Goal: Information Seeking & Learning: Learn about a topic

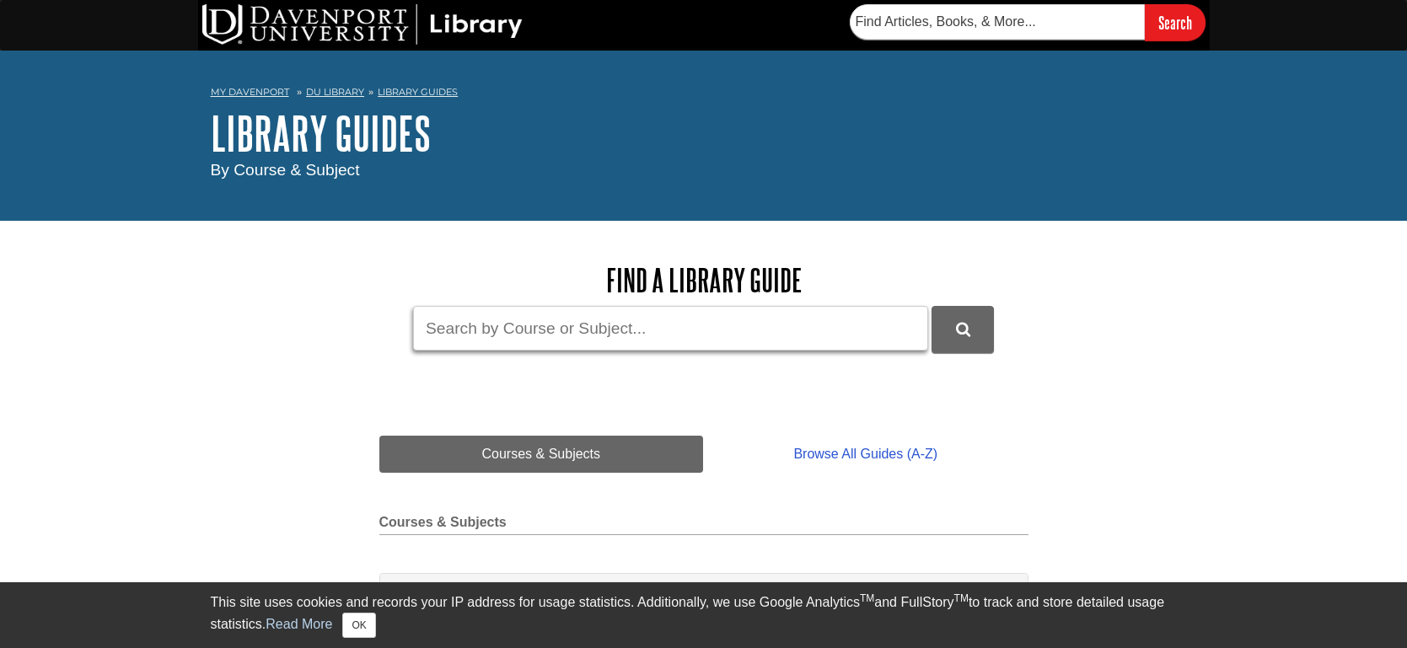
click at [593, 327] on input "Guide Search Terms" at bounding box center [670, 328] width 515 height 45
click at [931, 306] on button "DU Library Guides Search" at bounding box center [962, 329] width 62 height 46
type input "P"
click at [597, 460] on link "Courses & Subjects" at bounding box center [541, 454] width 325 height 37
click at [509, 458] on link "Courses & Subjects" at bounding box center [541, 454] width 325 height 37
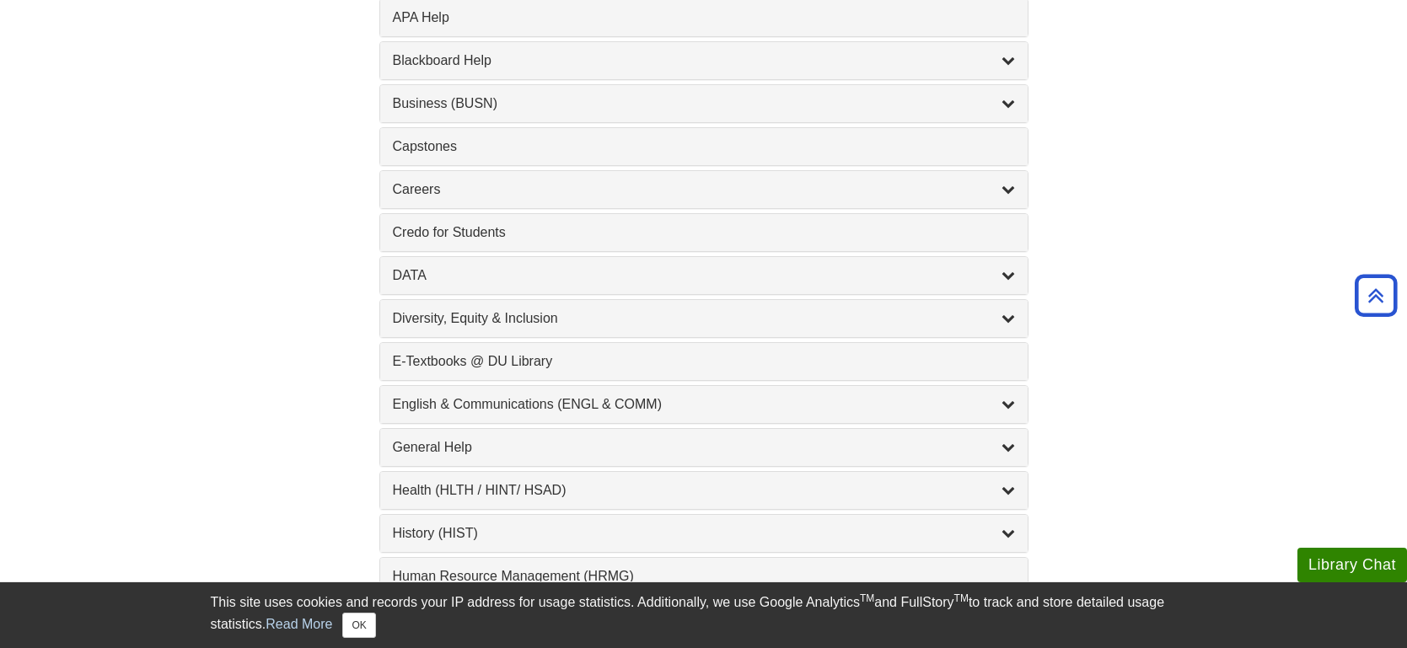
scroll to position [705, 0]
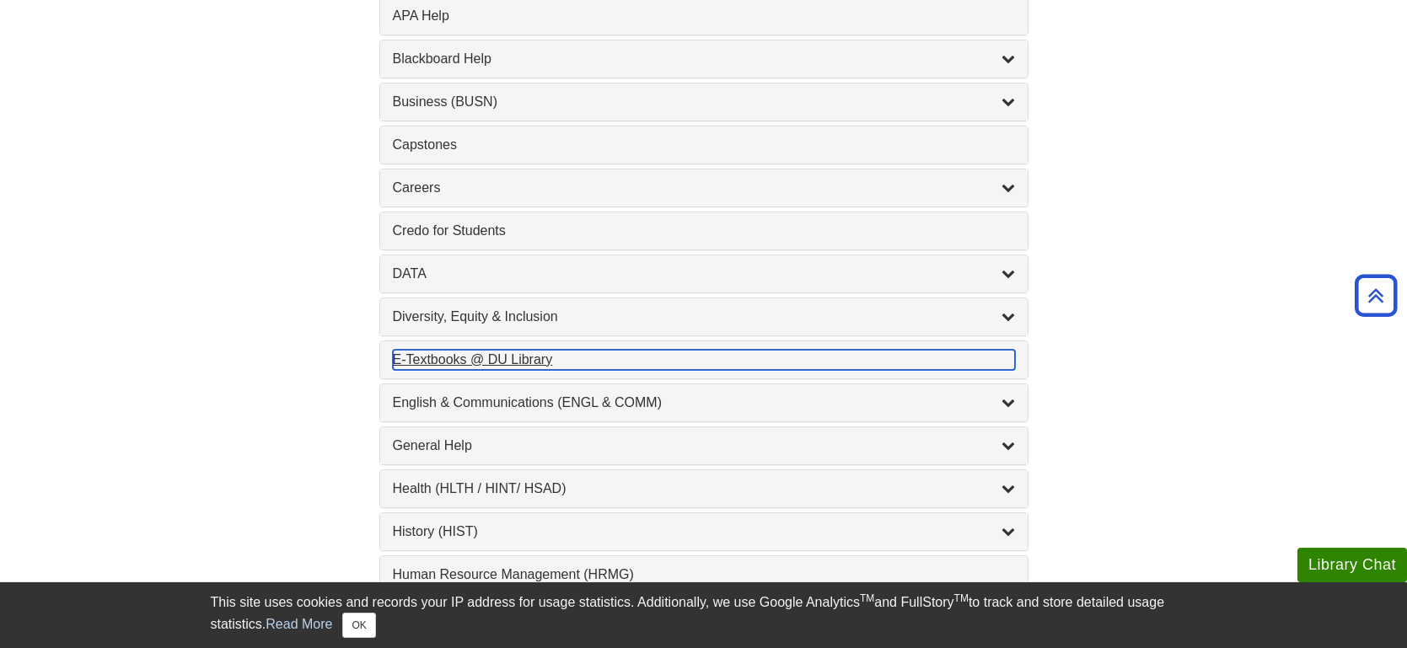
click at [508, 357] on div "E-Textbooks @ DU Library , 1 guides" at bounding box center [704, 360] width 622 height 20
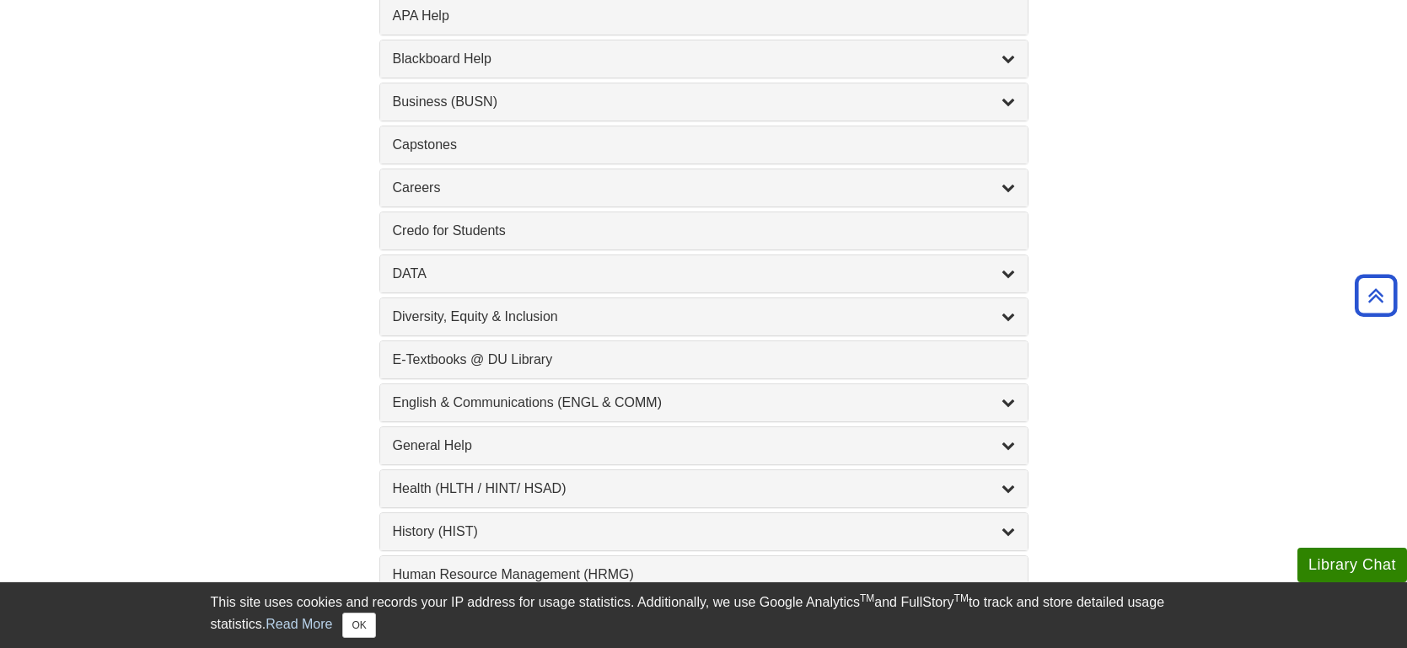
scroll to position [0, 0]
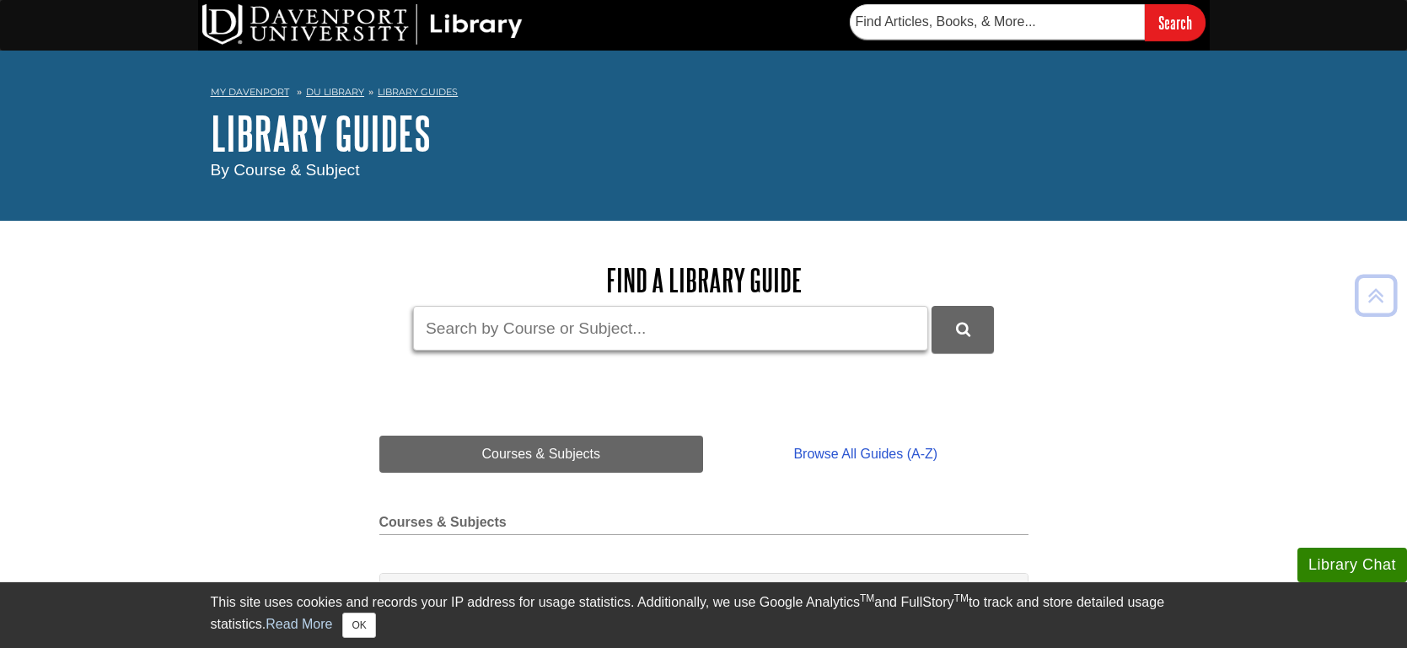
click at [631, 313] on input "Guide Search Terms" at bounding box center [670, 328] width 515 height 45
click at [629, 339] on input "Guide Search Terms" at bounding box center [670, 328] width 515 height 45
type input "[MEDICAL_DATA]"
click at [931, 306] on button "DU Library Guides Search" at bounding box center [962, 329] width 62 height 46
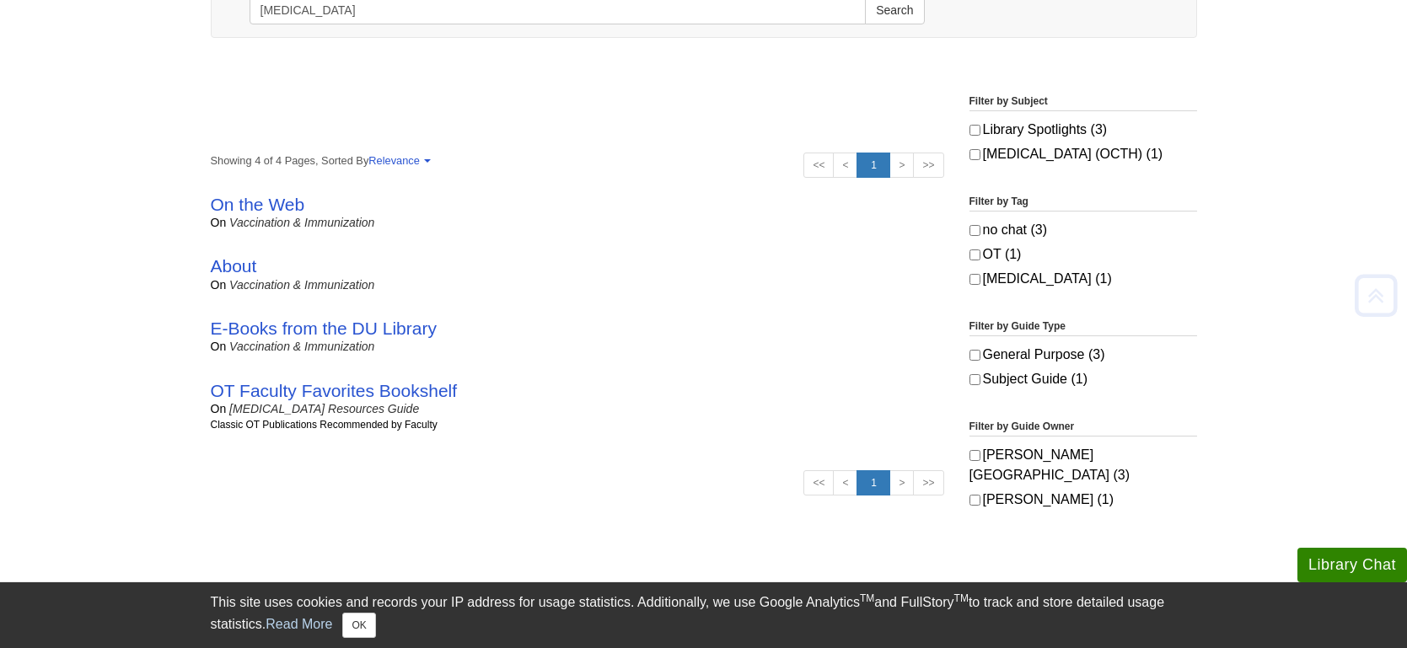
scroll to position [244, 0]
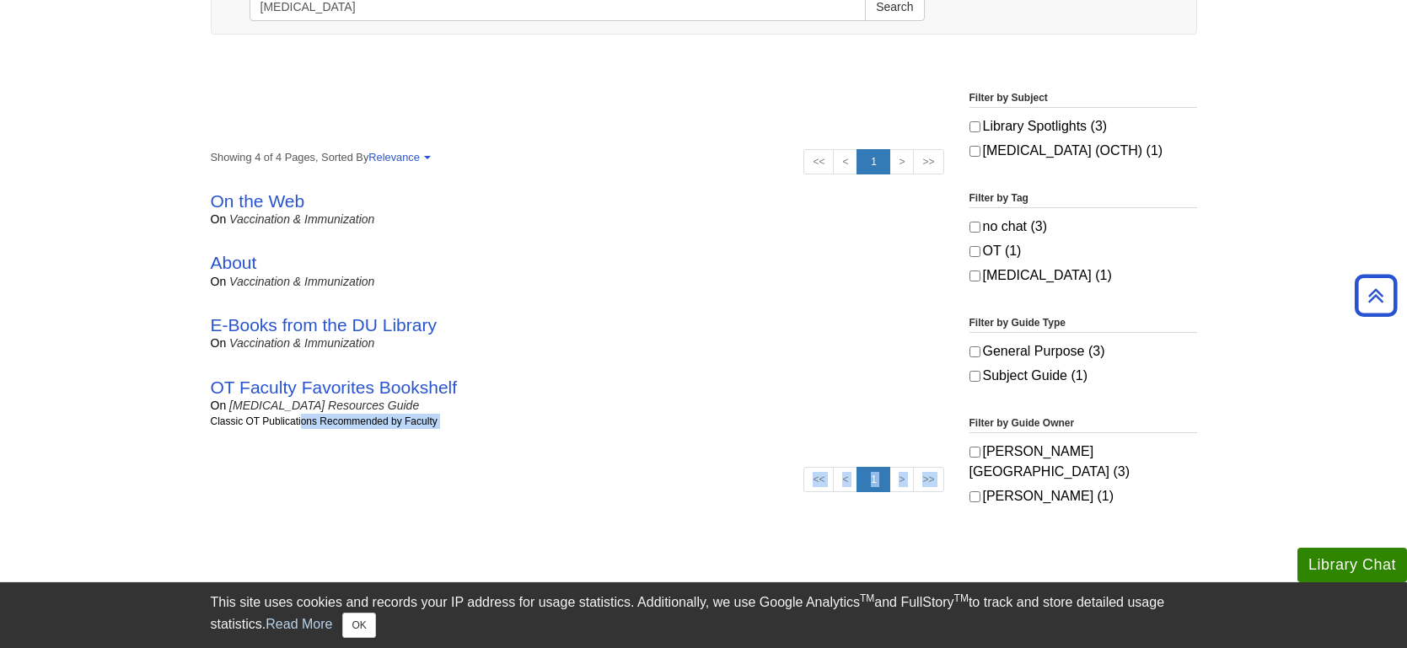
click at [121, 476] on body "Library Chat This site uses cookies and records your IP address for usage stati…" at bounding box center [703, 369] width 1407 height 1226
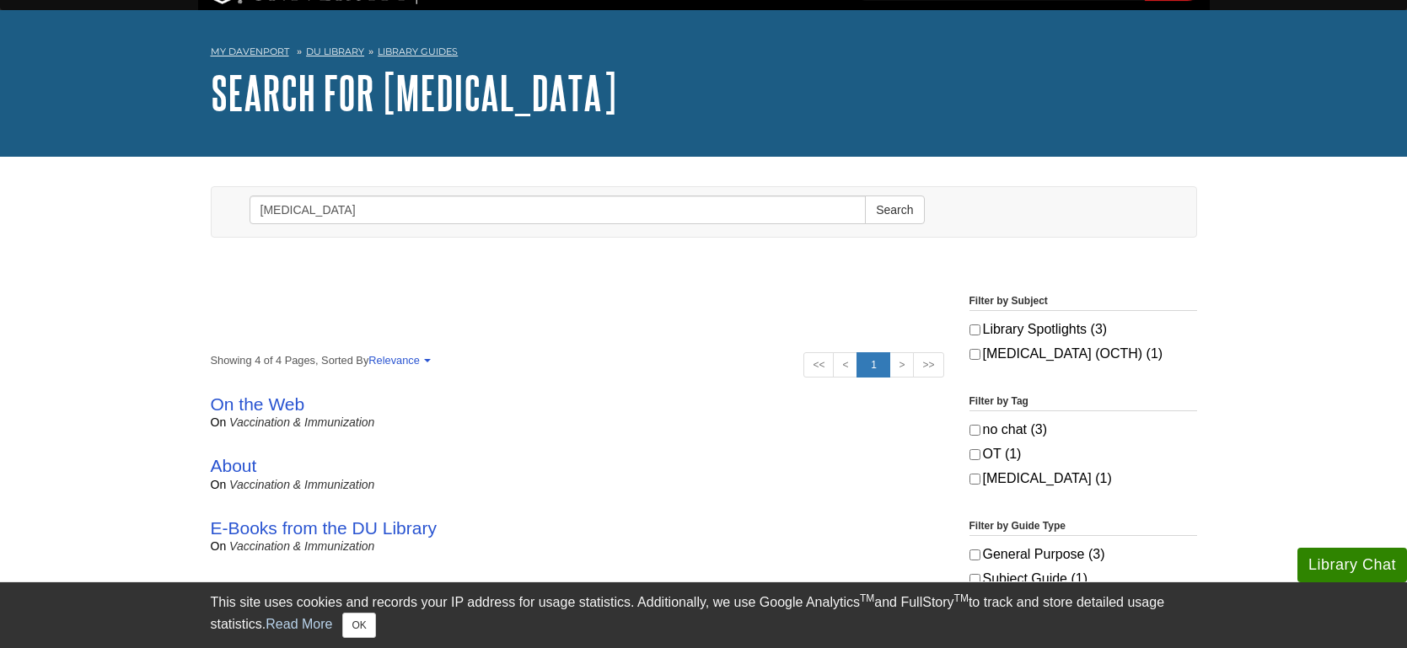
scroll to position [39, 0]
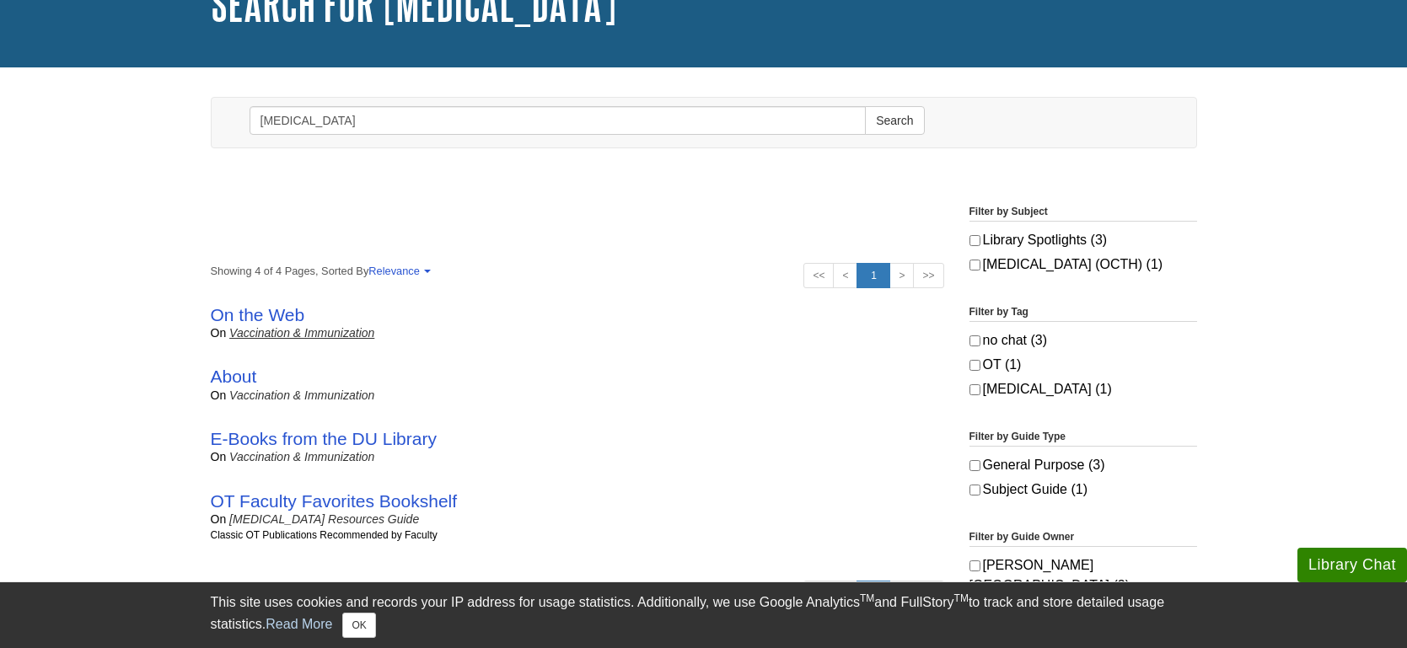
scroll to position [131, 0]
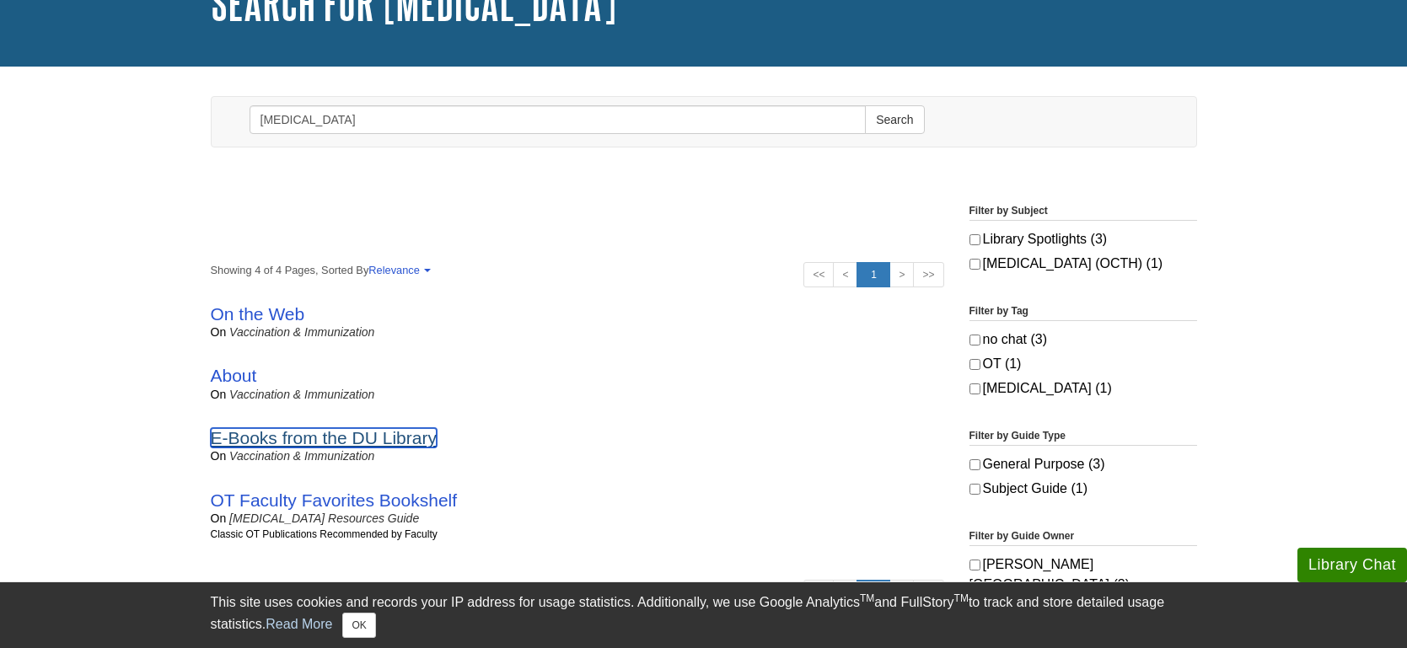
click at [302, 444] on link "E-Books from the DU Library" at bounding box center [324, 437] width 226 height 19
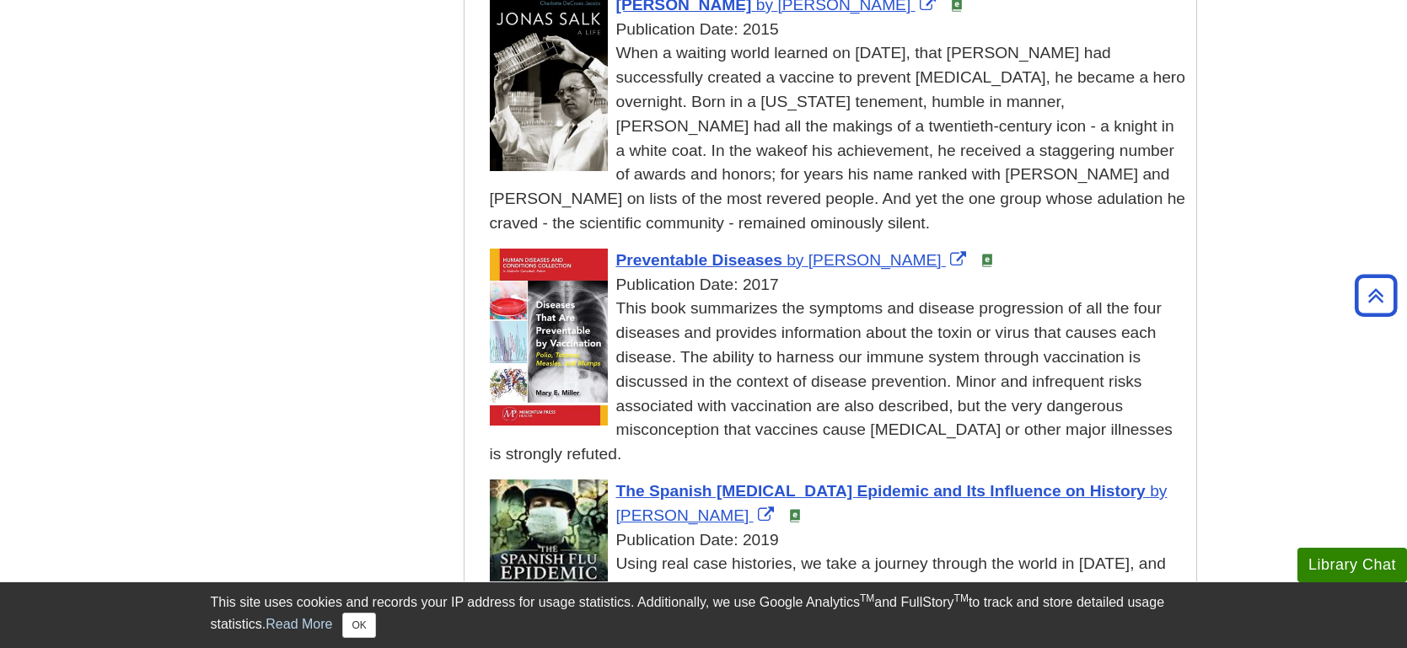
scroll to position [948, 0]
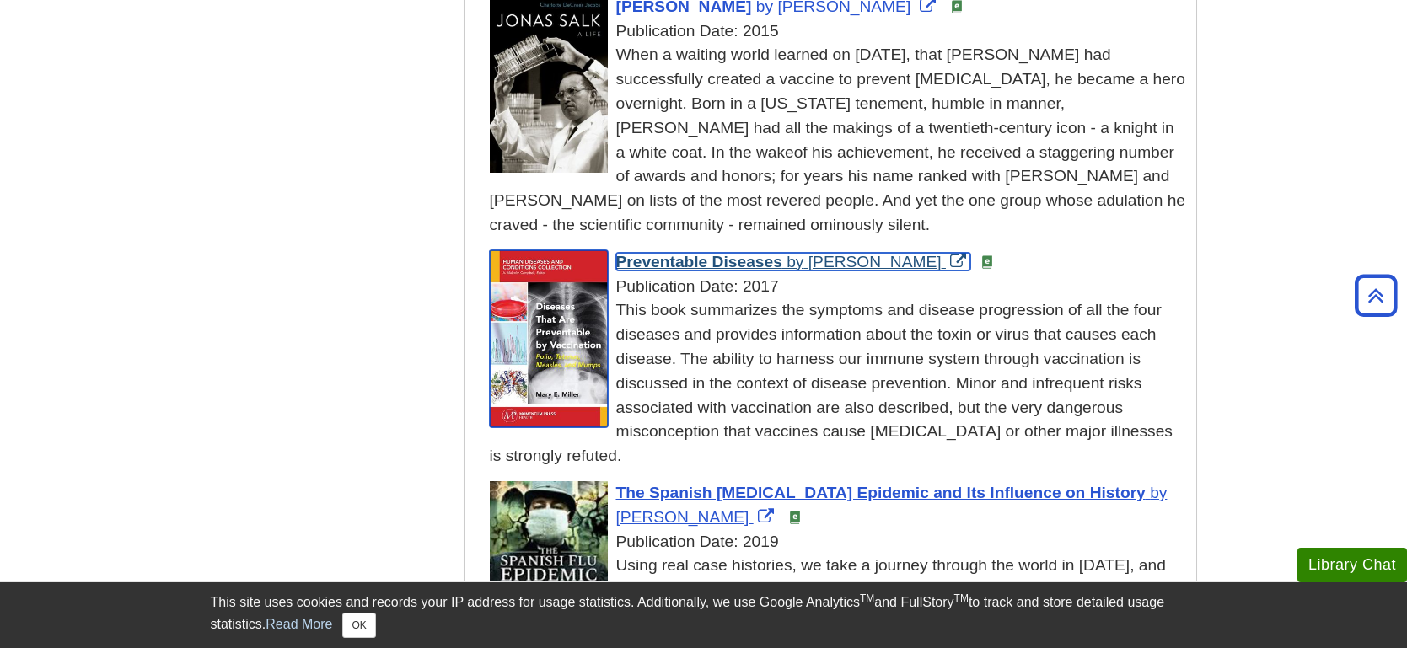
click at [673, 253] on span "Preventable Diseases" at bounding box center [699, 262] width 166 height 18
